Goal: Navigation & Orientation: Find specific page/section

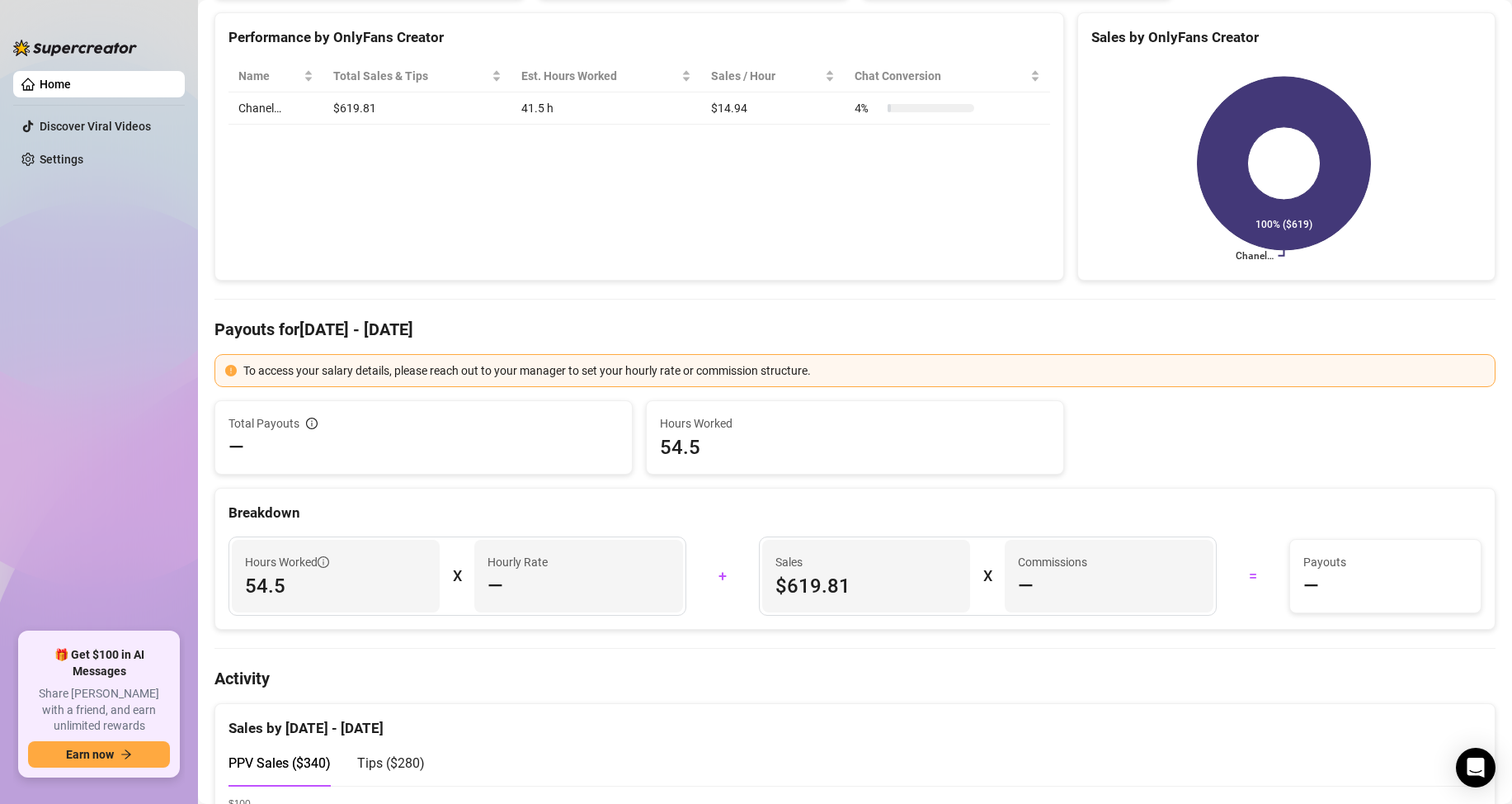
scroll to position [248, 0]
